Goal: Check status: Verify the current state of an ongoing process or item

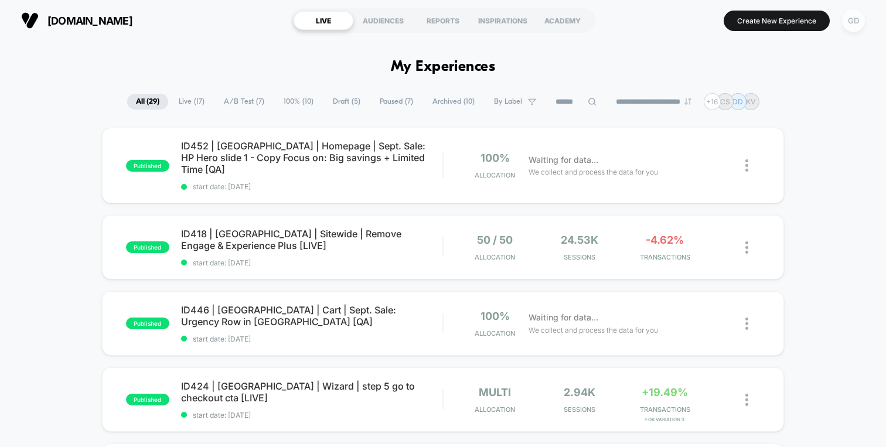
click at [856, 28] on div "GD" at bounding box center [853, 20] width 23 height 23
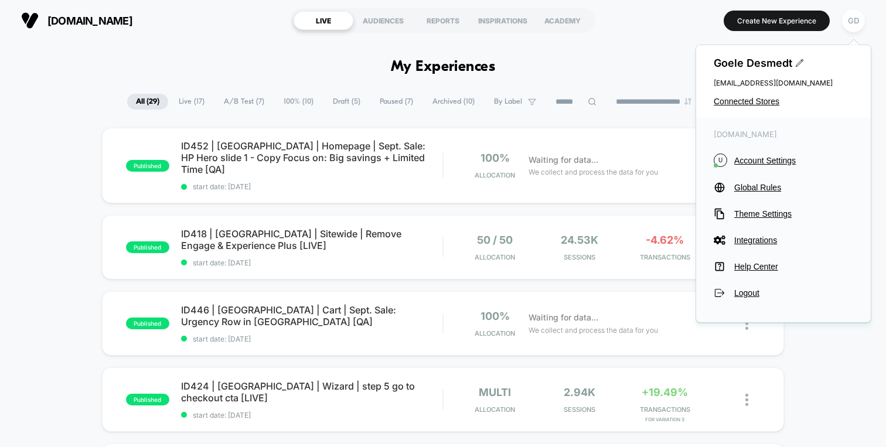
click at [736, 108] on div "[PERSON_NAME] [EMAIL_ADDRESS][DOMAIN_NAME] Connected Stores" at bounding box center [783, 81] width 175 height 73
click at [736, 101] on span "Connected Stores" at bounding box center [783, 101] width 139 height 9
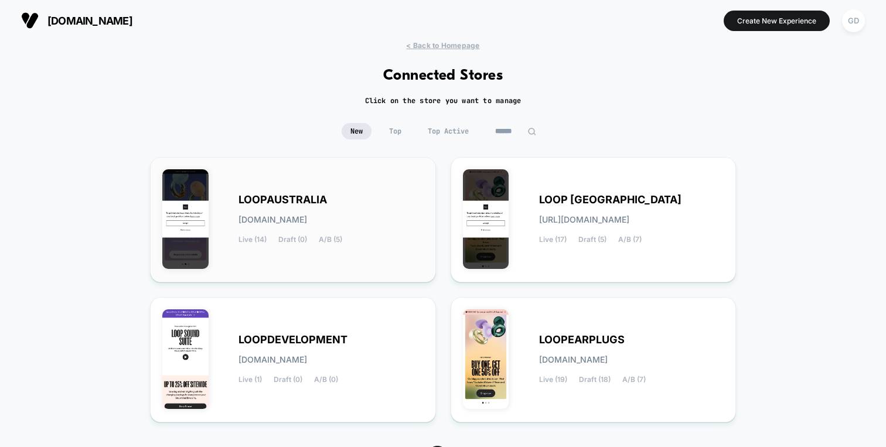
scroll to position [54, 0]
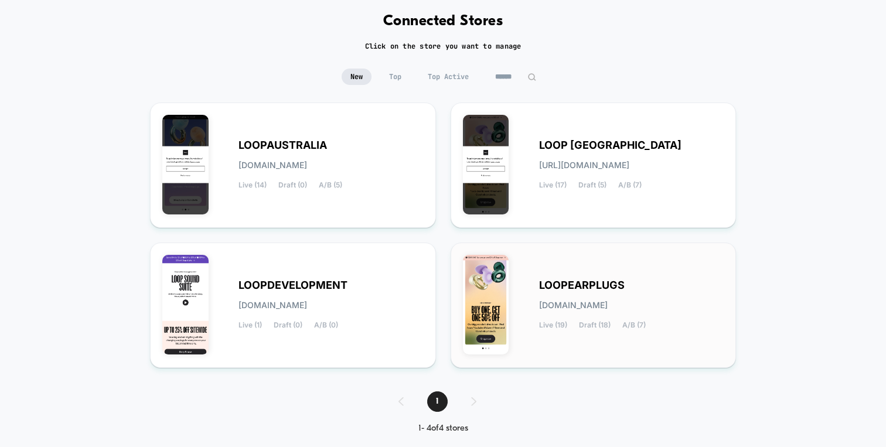
click at [510, 315] on div "LOOPEARPLUGS [DOMAIN_NAME] Live (19) Draft (18) A/B (7)" at bounding box center [593, 305] width 261 height 101
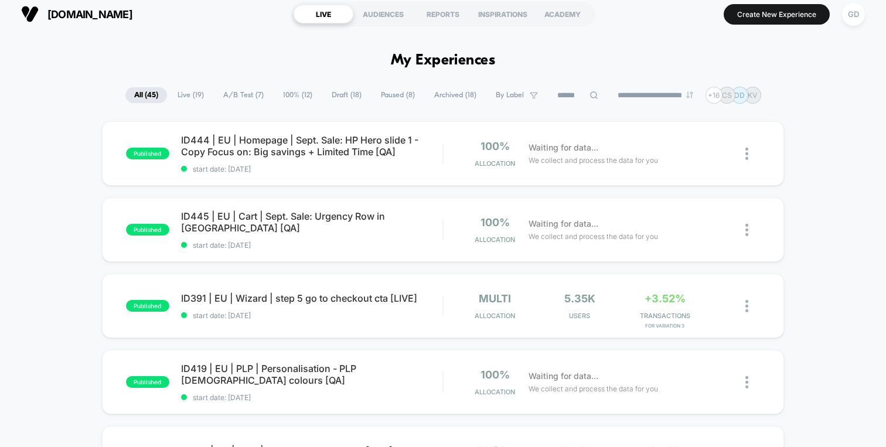
click at [551, 93] on input at bounding box center [577, 95] width 59 height 14
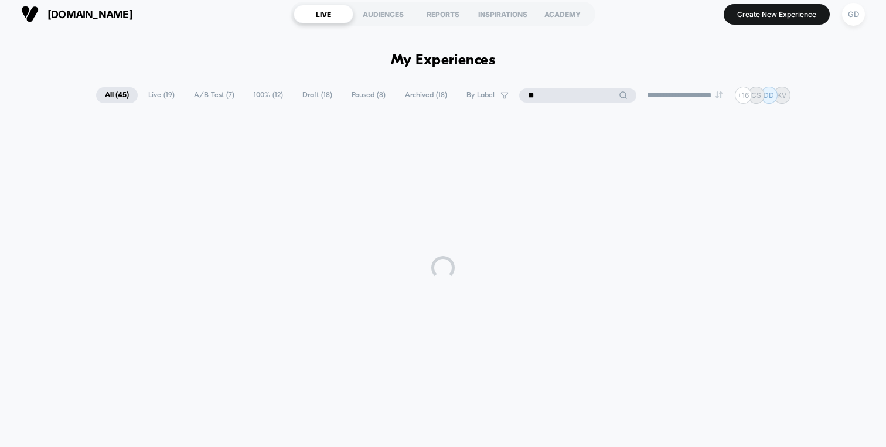
type input "**"
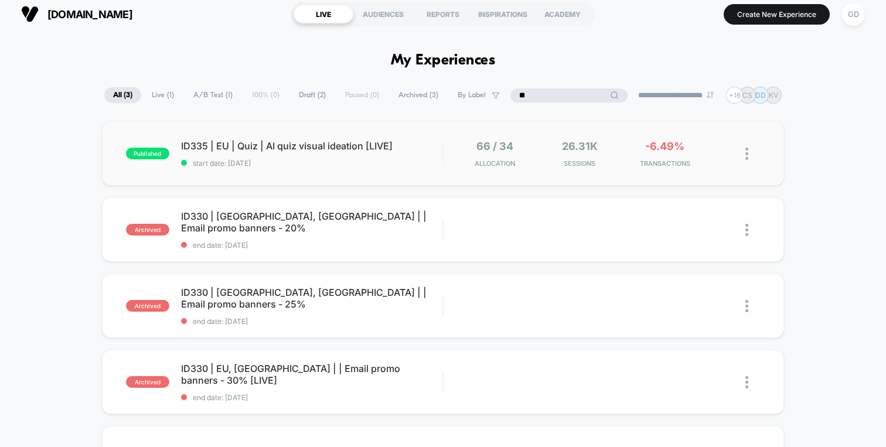
click at [417, 167] on div "published ID335 | [GEOGRAPHIC_DATA] | Quiz | AI quiz visual ideation [LIVE] sta…" at bounding box center [443, 153] width 682 height 64
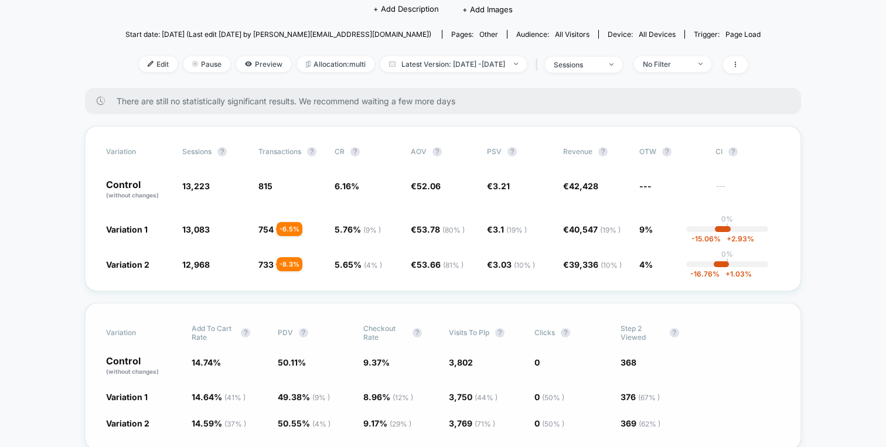
scroll to position [5, 0]
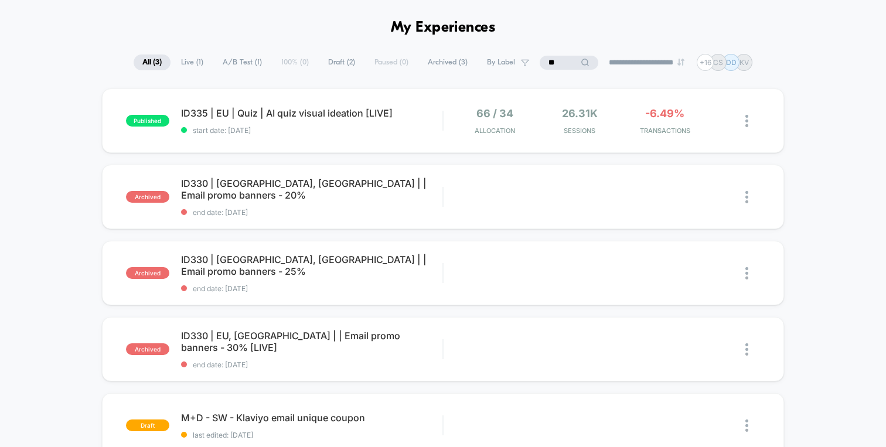
scroll to position [38, 0]
click at [557, 62] on input "**" at bounding box center [569, 64] width 59 height 14
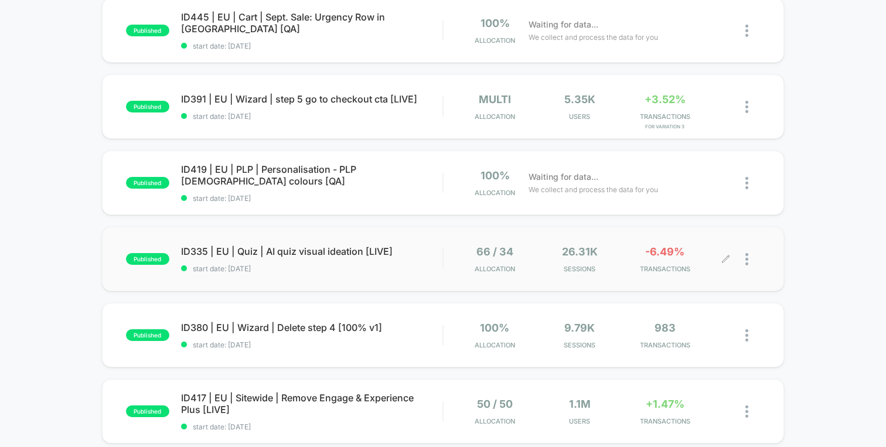
scroll to position [220, 0]
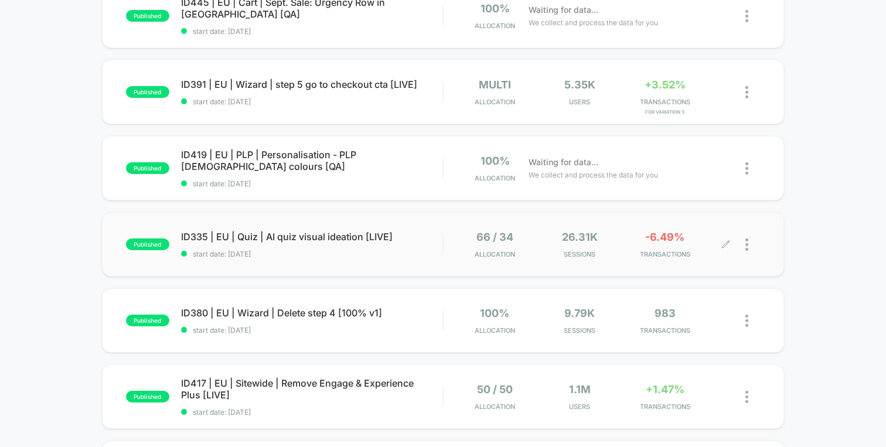
click at [548, 257] on span "Sessions" at bounding box center [579, 254] width 79 height 8
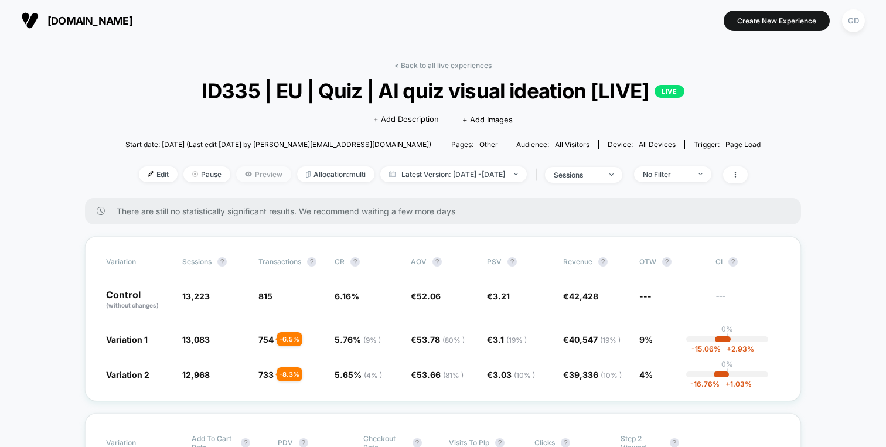
click at [250, 176] on span "Preview" at bounding box center [263, 174] width 55 height 16
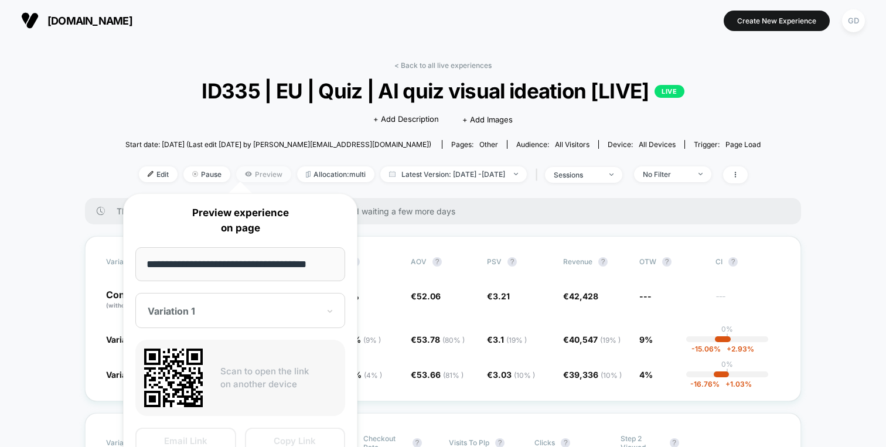
scroll to position [0, 6]
click at [285, 270] on input "**********" at bounding box center [240, 264] width 210 height 35
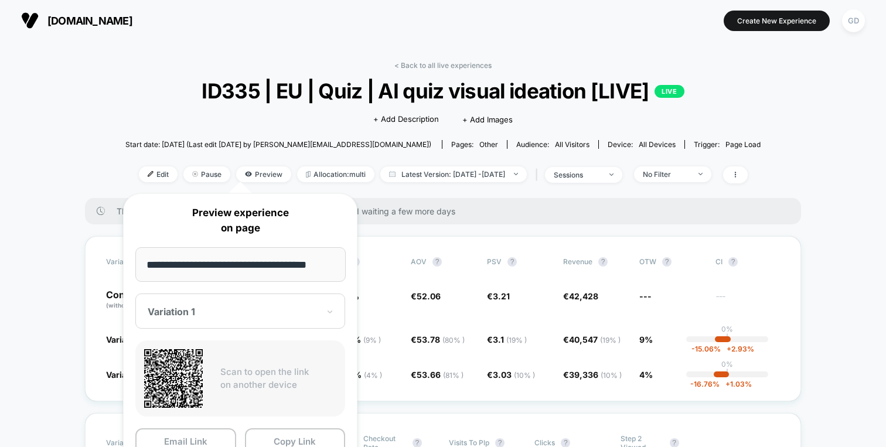
click at [285, 270] on input "**********" at bounding box center [240, 264] width 210 height 35
click at [309, 437] on button "Copy Link" at bounding box center [295, 441] width 101 height 26
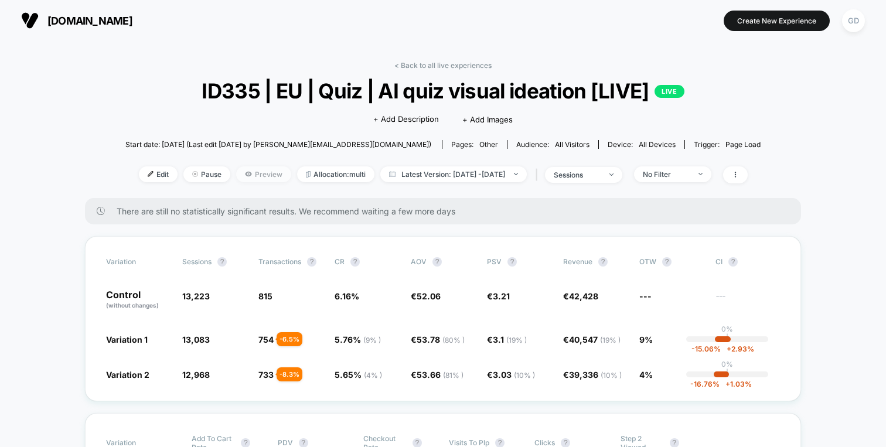
click at [258, 172] on span "Preview" at bounding box center [263, 174] width 55 height 16
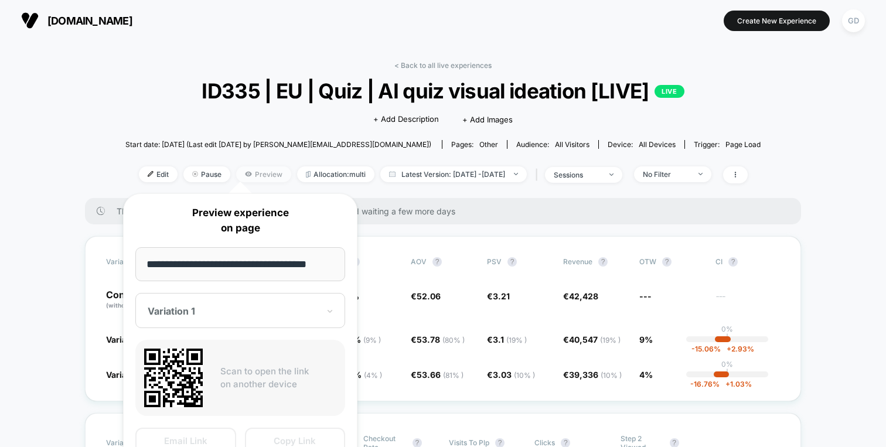
scroll to position [0, 6]
click at [430, 241] on div "Variation Sessions ? Transactions ? CR ? AOV ? PSV ? Revenue ? OTW ? CI ? Contr…" at bounding box center [443, 318] width 716 height 165
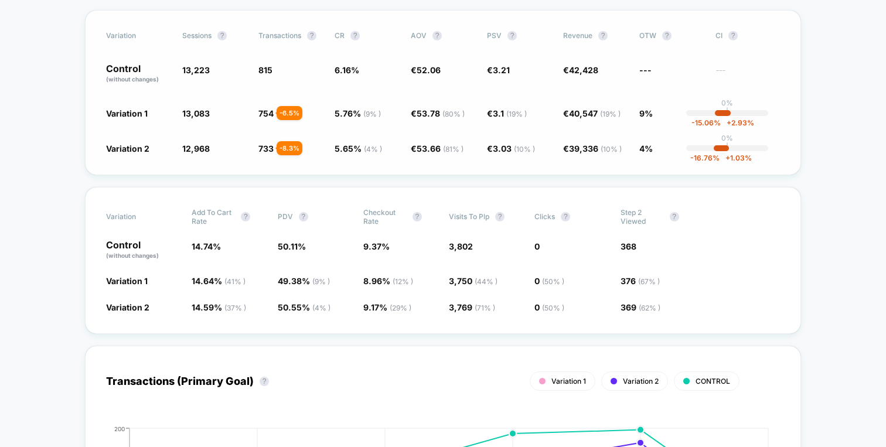
scroll to position [228, 0]
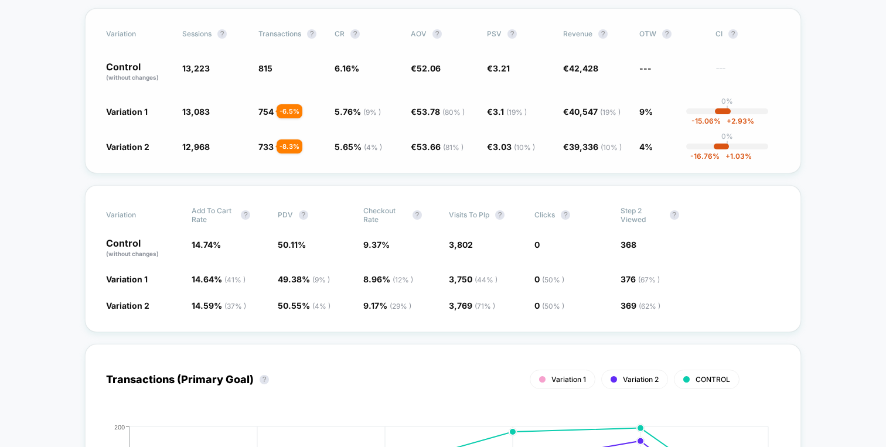
click at [125, 99] on div "Variation Sessions ? Transactions ? CR ? AOV ? PSV ? Revenue ? OTW ? CI ? Contr…" at bounding box center [443, 90] width 716 height 165
click at [200, 119] on div "Variation Sessions ? Transactions ? CR ? AOV ? PSV ? Revenue ? OTW ? CI ? Contr…" at bounding box center [443, 90] width 716 height 165
click at [216, 97] on div "Variation Sessions ? Transactions ? CR ? AOV ? PSV ? Revenue ? OTW ? CI ? Contr…" at bounding box center [443, 90] width 716 height 165
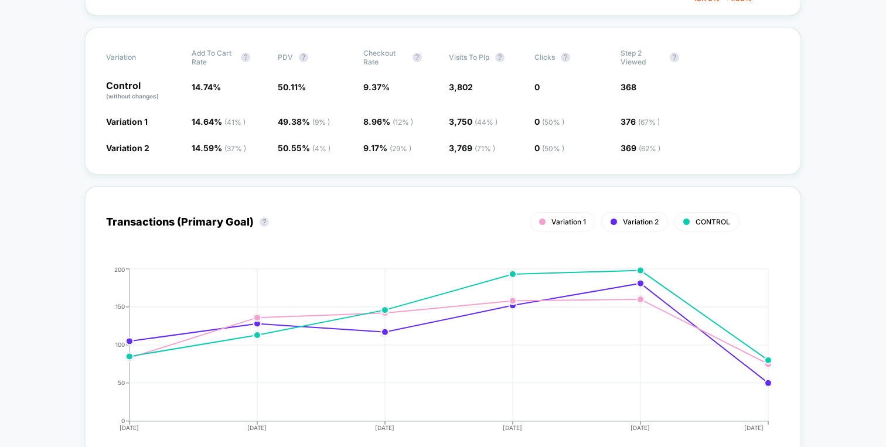
scroll to position [0, 0]
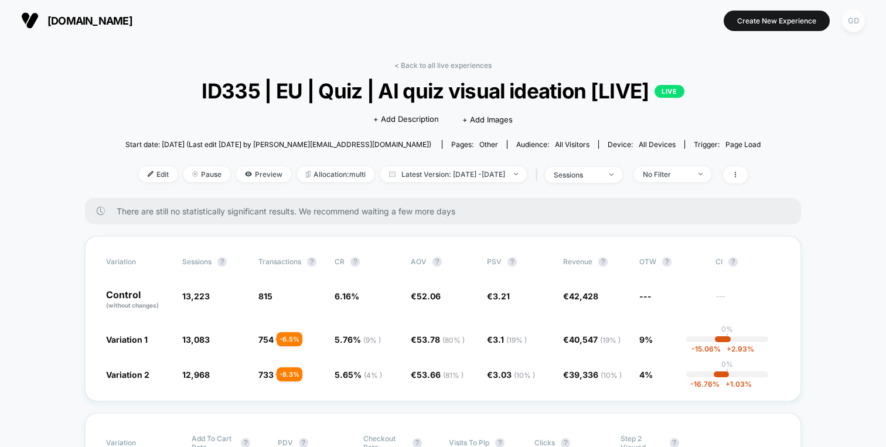
click at [853, 23] on div "GD" at bounding box center [853, 20] width 23 height 23
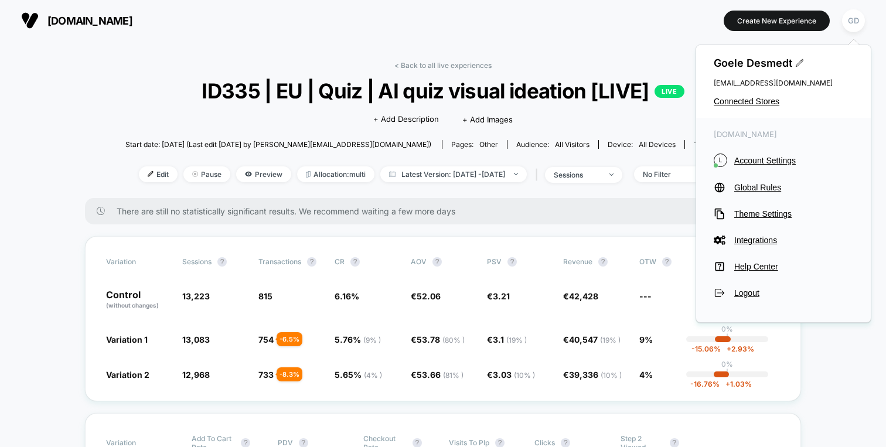
click at [643, 38] on div "loopearplugs.com Create New Experience GD" at bounding box center [443, 20] width 886 height 41
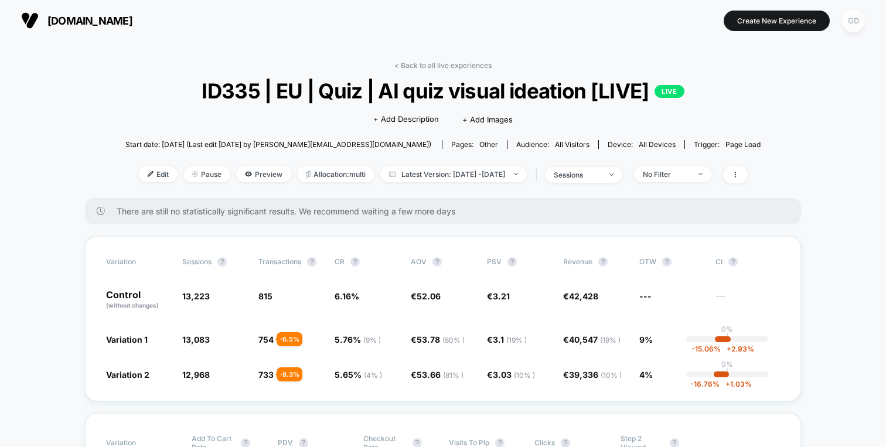
click at [856, 22] on div "GD" at bounding box center [853, 20] width 23 height 23
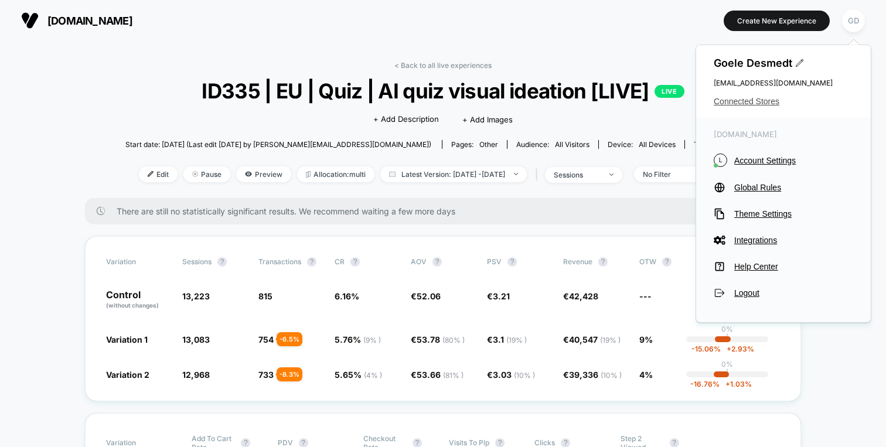
click at [769, 100] on span "Connected Stores" at bounding box center [783, 101] width 139 height 9
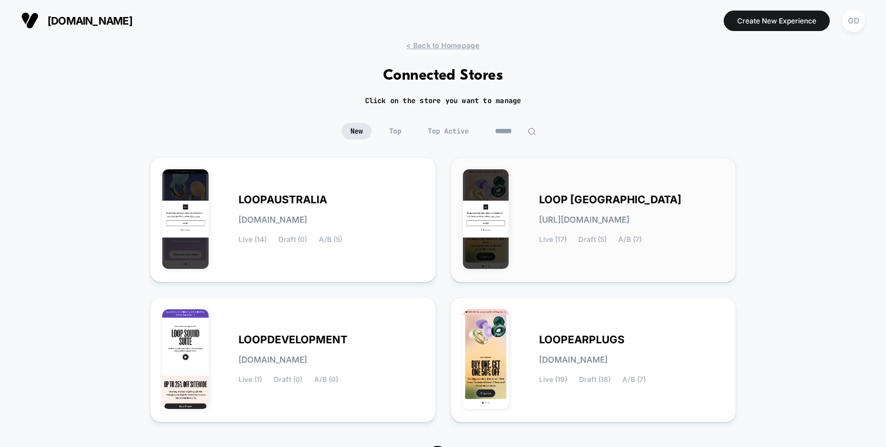
click at [543, 216] on span "[URL][DOMAIN_NAME]" at bounding box center [584, 220] width 90 height 8
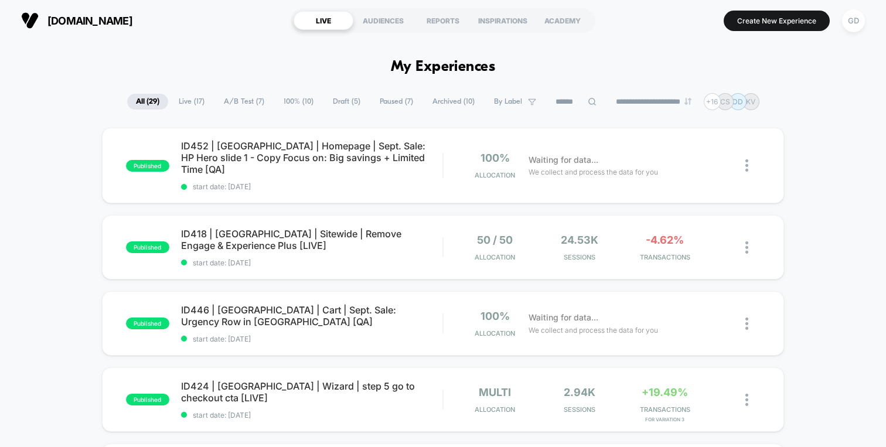
click at [555, 104] on input at bounding box center [576, 102] width 59 height 14
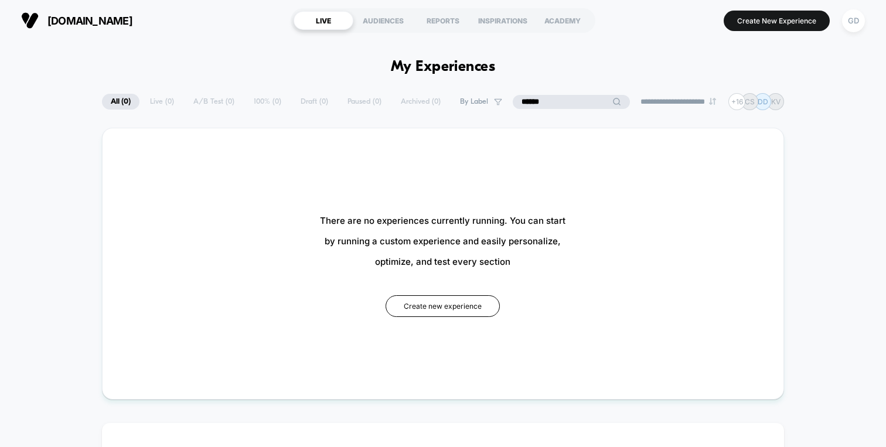
type input "*******"
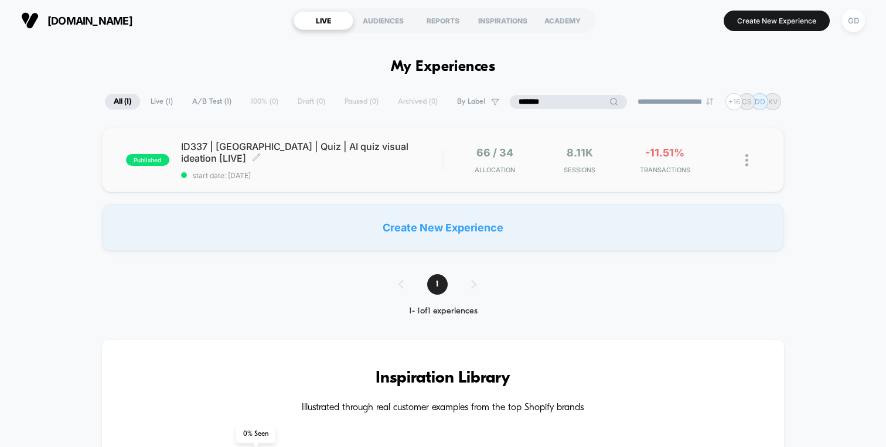
click at [353, 151] on span "ID337 | USA | Quiz | AI quiz visual ideation [LIVE] Click to edit experience de…" at bounding box center [311, 152] width 261 height 23
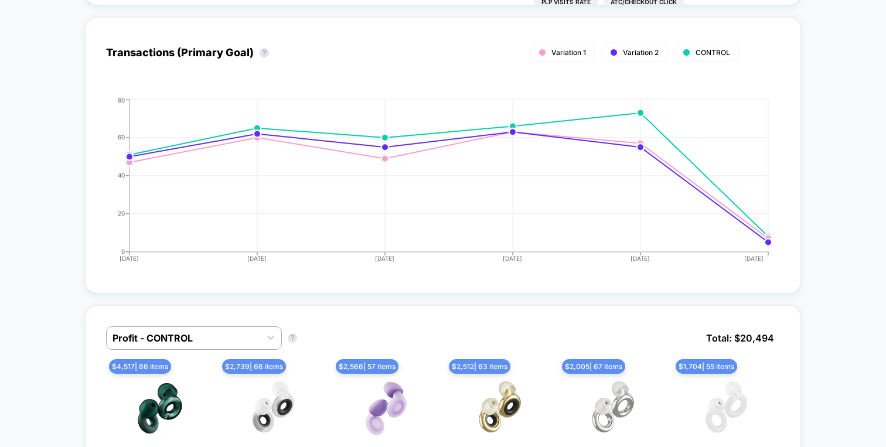
scroll to position [579, 0]
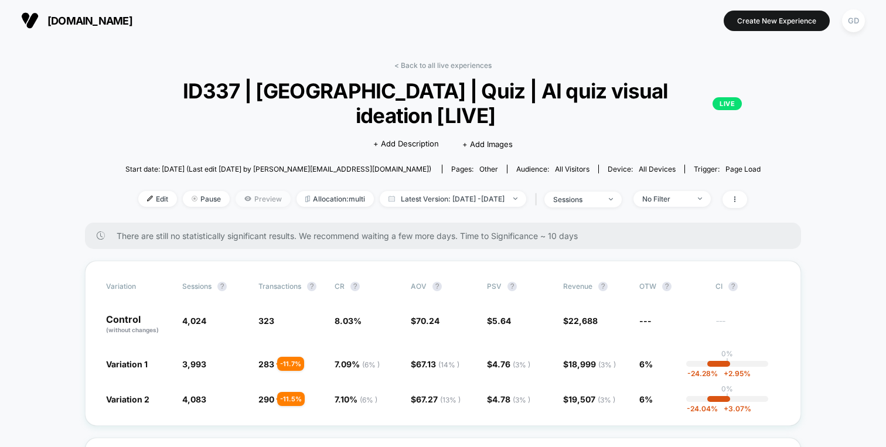
click at [249, 191] on span "Preview" at bounding box center [263, 199] width 55 height 16
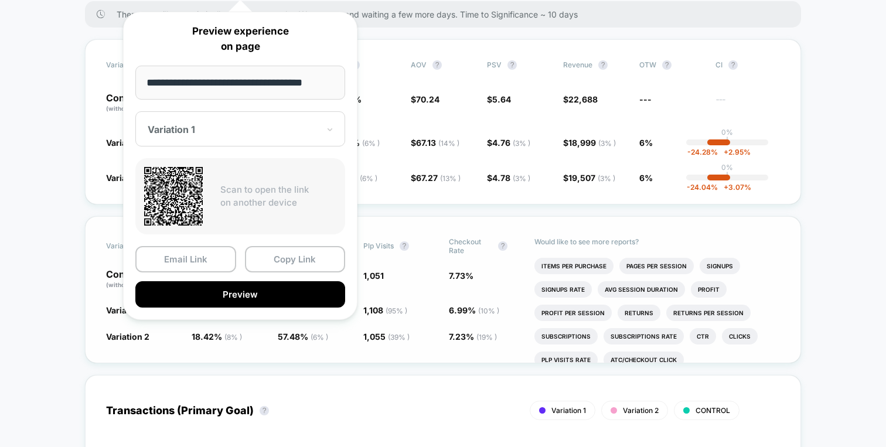
scroll to position [213, 0]
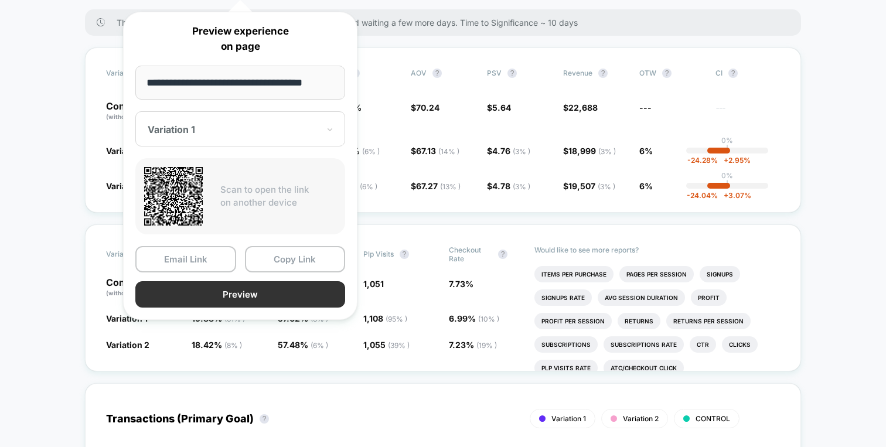
click at [234, 294] on button "Preview" at bounding box center [240, 294] width 210 height 26
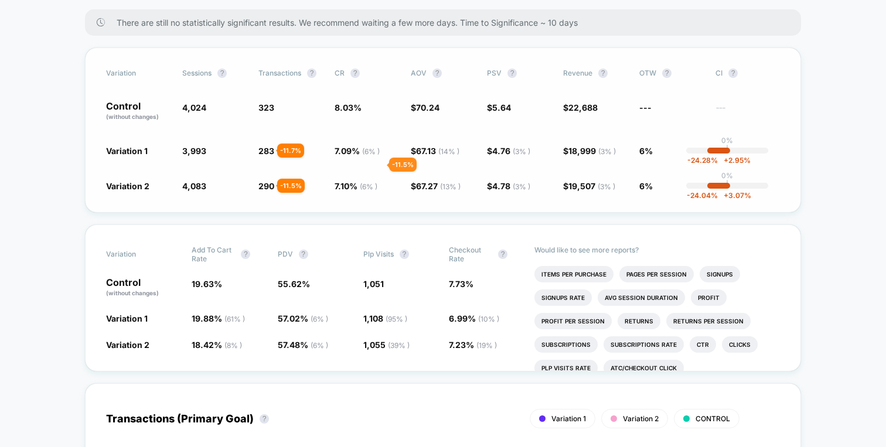
scroll to position [0, 0]
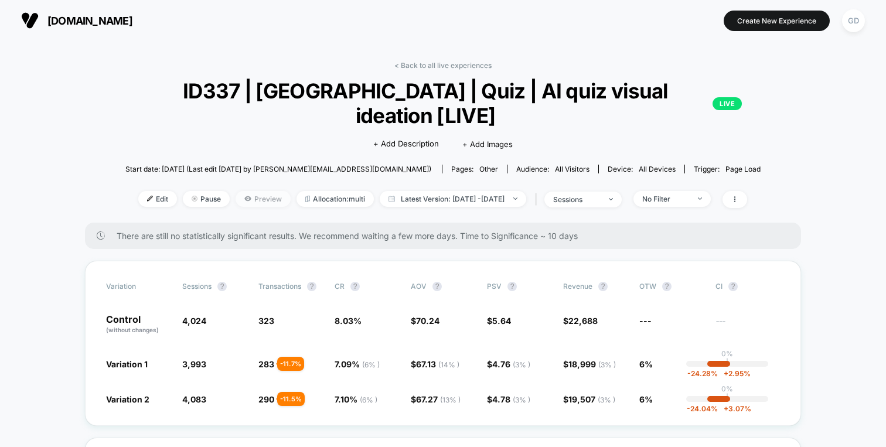
click at [236, 191] on span "Preview" at bounding box center [263, 199] width 55 height 16
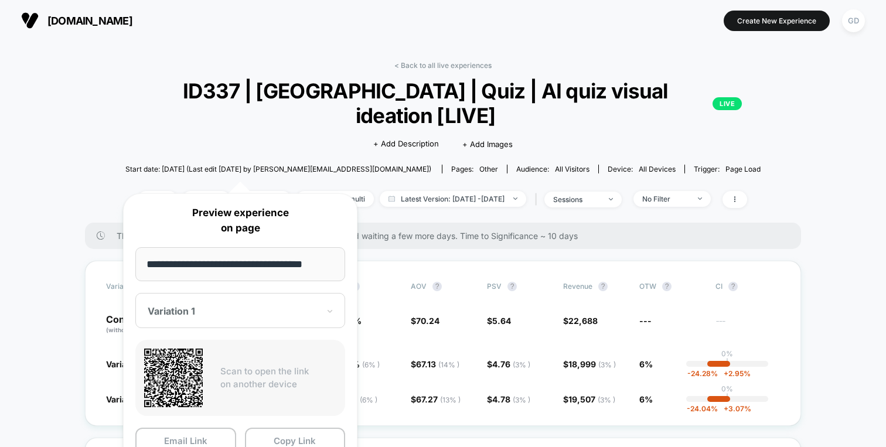
click at [292, 303] on div "Variation 1" at bounding box center [240, 310] width 210 height 35
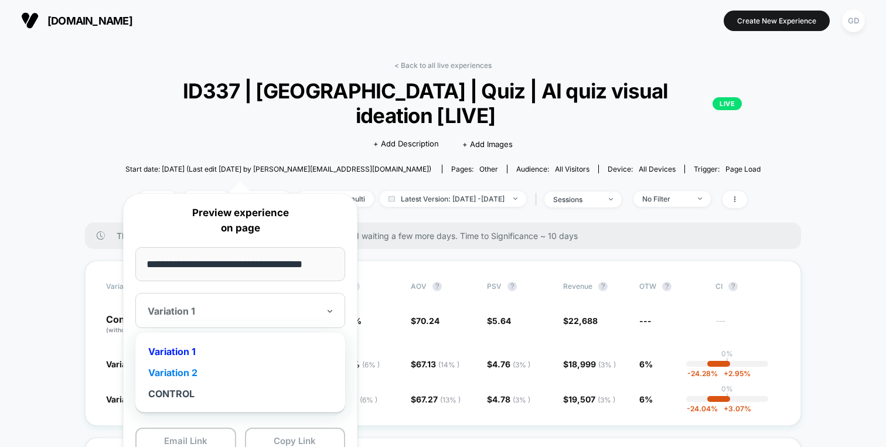
click at [257, 381] on div "Variation 2" at bounding box center [240, 372] width 198 height 21
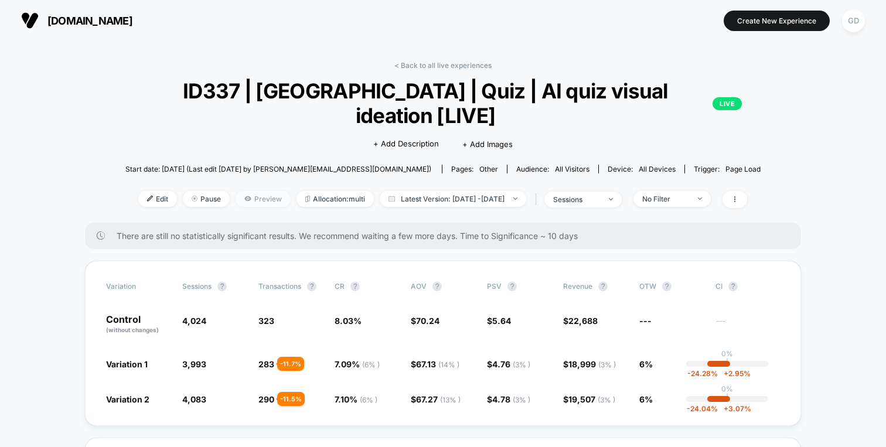
click at [252, 191] on span "Preview" at bounding box center [263, 199] width 55 height 16
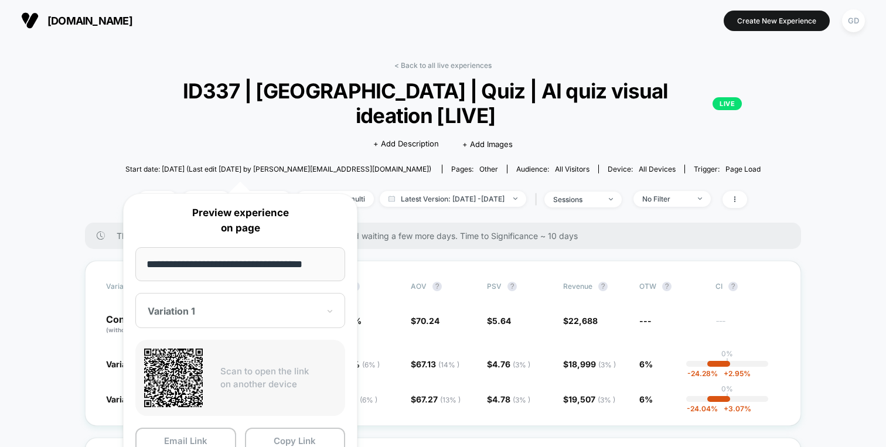
click at [216, 311] on div at bounding box center [233, 311] width 171 height 12
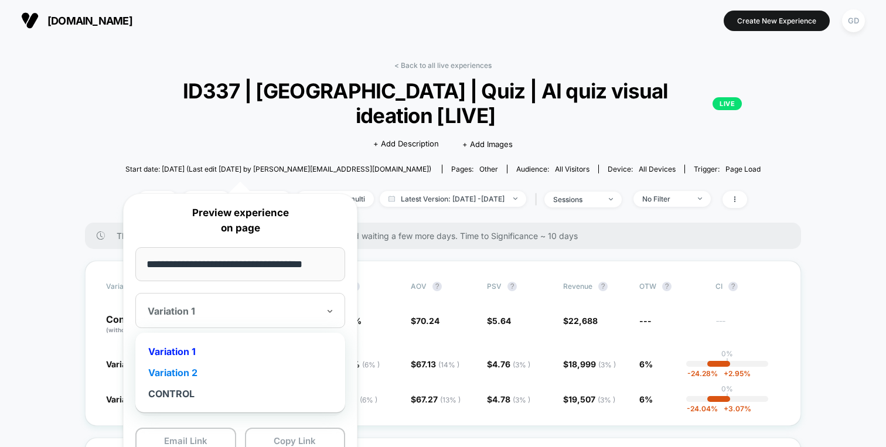
click at [199, 371] on div "Variation 2" at bounding box center [240, 372] width 198 height 21
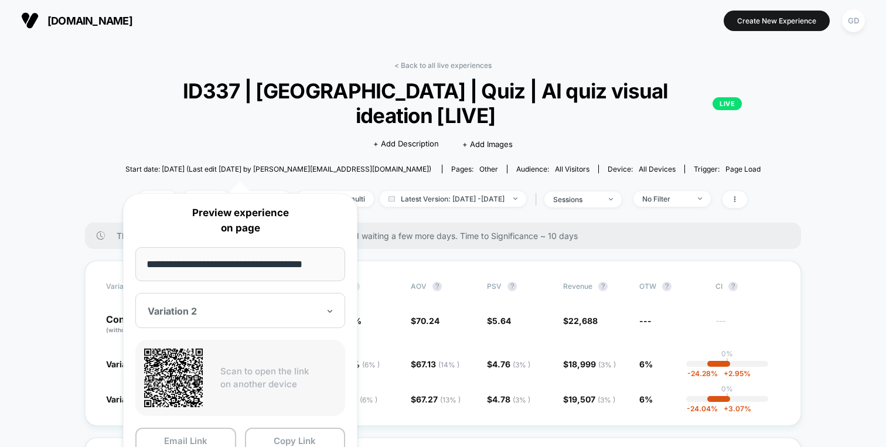
click at [178, 379] on icon at bounding box center [173, 378] width 59 height 59
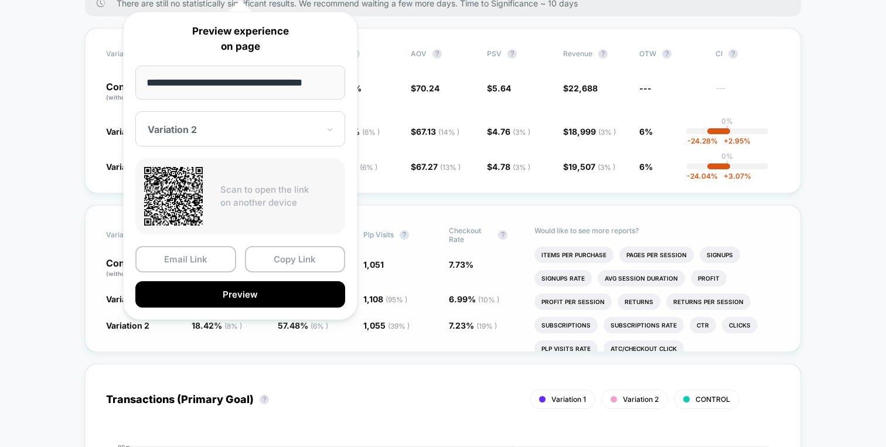
scroll to position [232, 0]
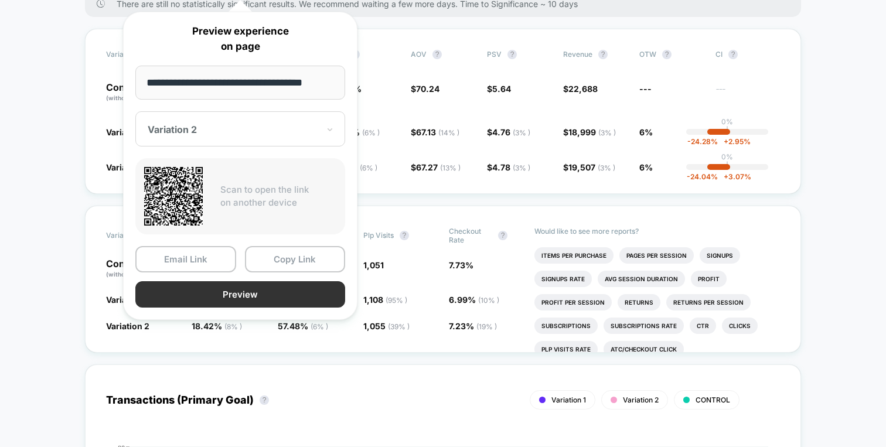
click at [292, 293] on button "Preview" at bounding box center [240, 294] width 210 height 26
